Goal: Task Accomplishment & Management: Manage account settings

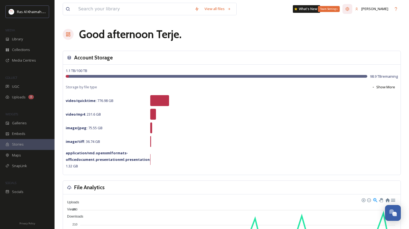
click at [349, 9] on icon at bounding box center [348, 9] width 4 height 4
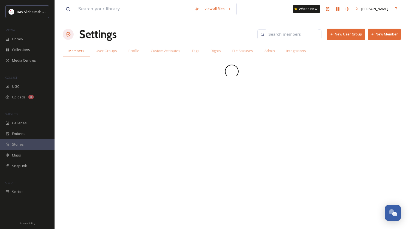
click at [377, 37] on button "New Member" at bounding box center [384, 34] width 33 height 11
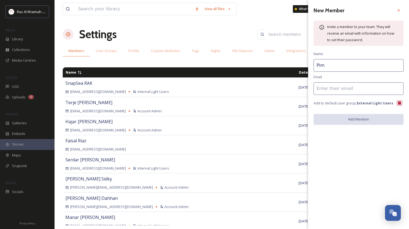
type input "Pim"
paste input "[EMAIL_ADDRESS][DOMAIN_NAME] <[EMAIL_ADDRESS][DOMAIN_NAME]>"
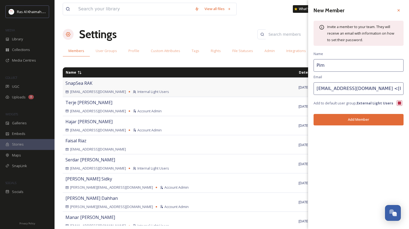
drag, startPoint x: 320, startPoint y: 87, endPoint x: 279, endPoint y: 86, distance: 40.6
click at [279, 86] on div "View all files What's New [PERSON_NAME] Settings New User Group New Member Memb…" at bounding box center [232, 114] width 354 height 229
click at [389, 89] on input "[EMAIL_ADDRESS][DOMAIN_NAME]>" at bounding box center [359, 88] width 90 height 13
drag, startPoint x: 320, startPoint y: 89, endPoint x: 279, endPoint y: 89, distance: 40.1
click at [280, 89] on div "View all files What's New [PERSON_NAME] Settings New User Group New Member Memb…" at bounding box center [232, 114] width 354 height 229
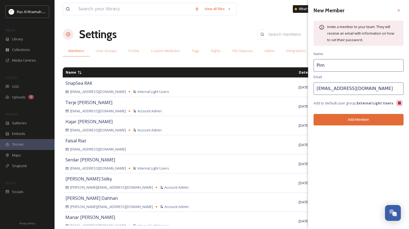
type input "[EMAIL_ADDRESS][DOMAIN_NAME]"
click at [353, 121] on button "Add Member" at bounding box center [359, 119] width 90 height 11
